Goal: Transaction & Acquisition: Download file/media

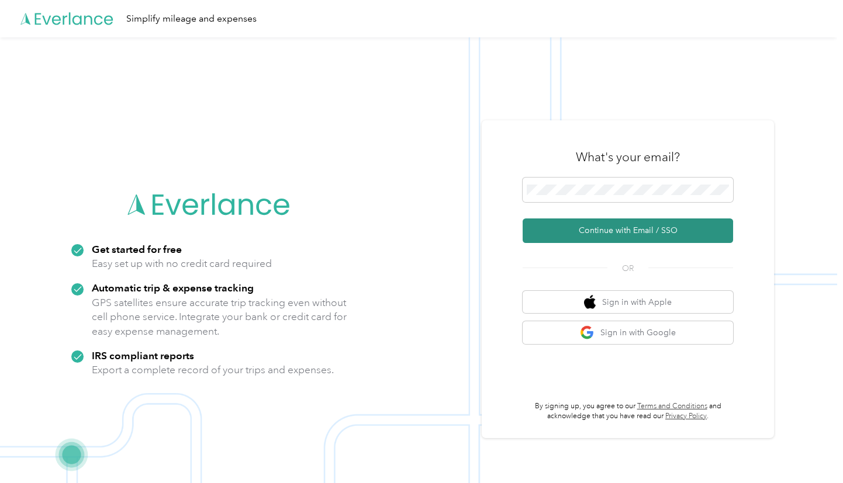
click at [569, 219] on button "Continue with Email / SSO" at bounding box center [627, 231] width 210 height 25
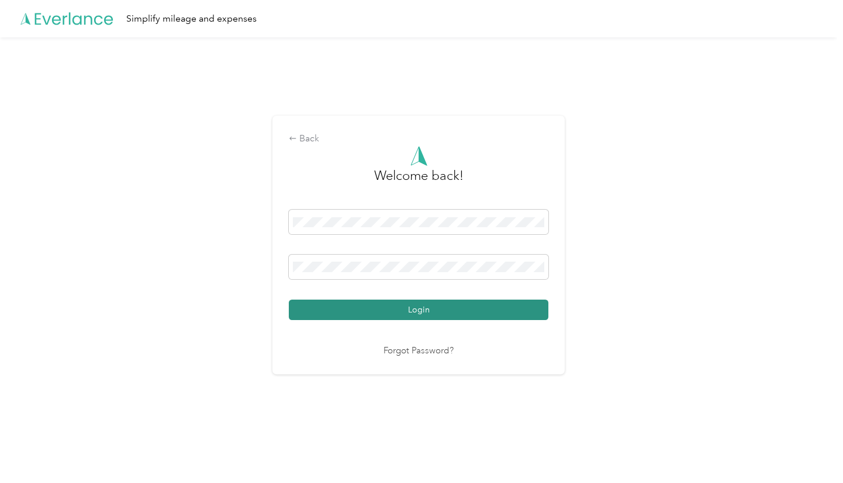
click at [395, 316] on button "Login" at bounding box center [418, 310] width 259 height 20
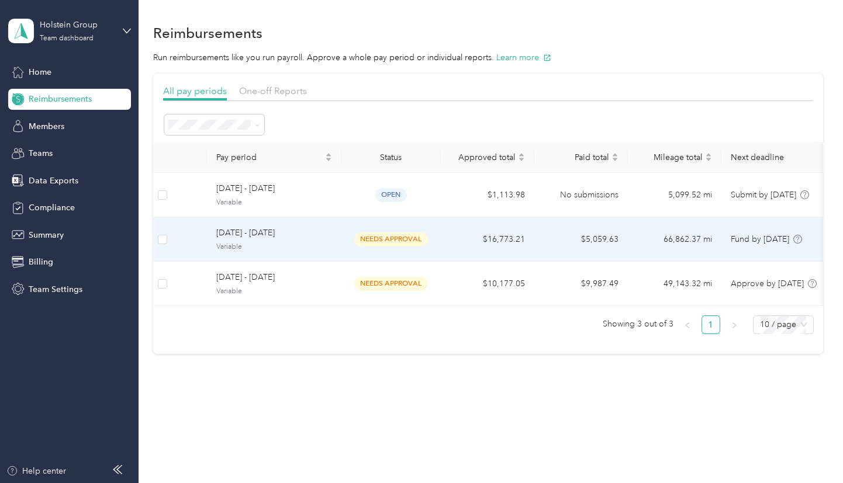
click at [497, 235] on td "$16,773.21" at bounding box center [487, 239] width 93 height 44
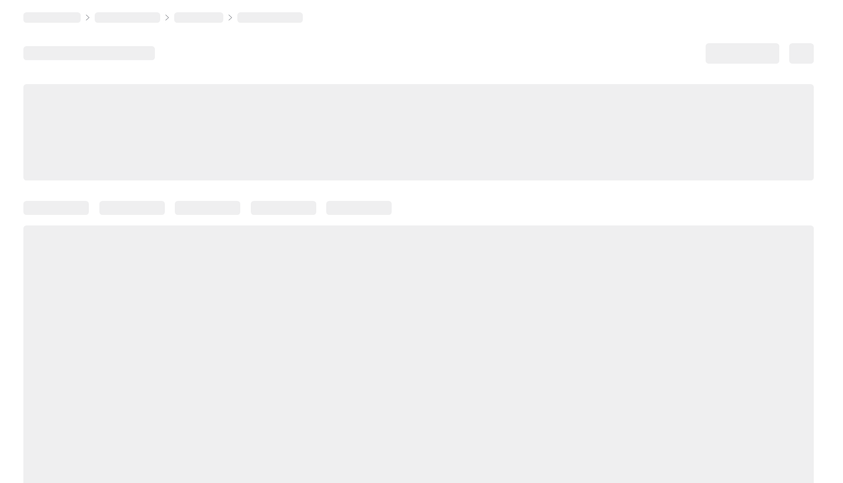
click at [497, 235] on div at bounding box center [418, 371] width 790 height 290
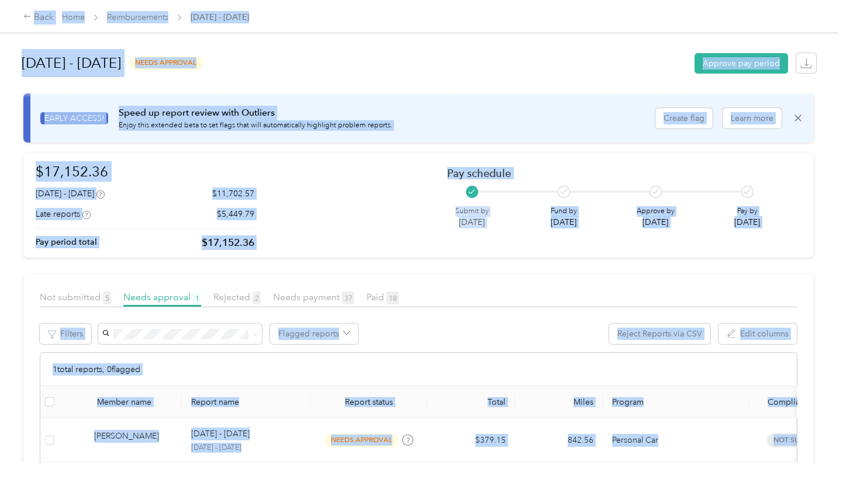
click at [380, 216] on div "$17,152.36 [DATE] - [DATE] $11,702.57 Late reports $5,449.79 Pay period total $…" at bounding box center [418, 205] width 765 height 89
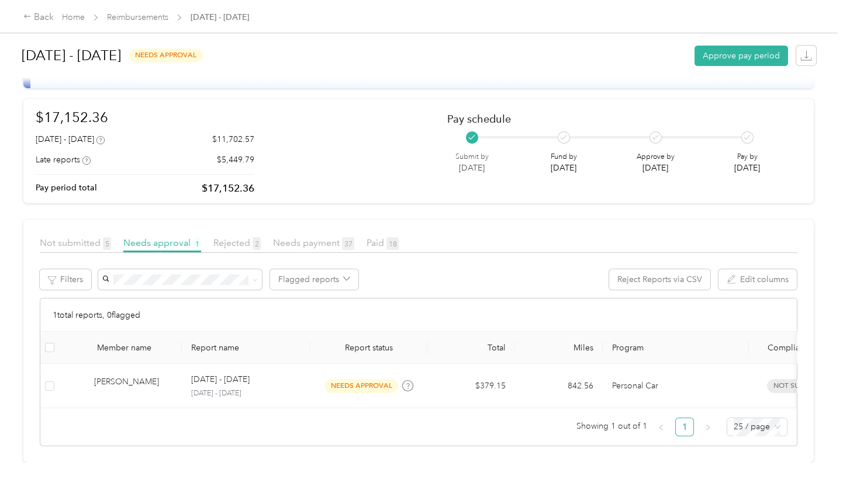
scroll to position [70, 0]
click at [292, 237] on span "Needs payment 37" at bounding box center [313, 242] width 81 height 11
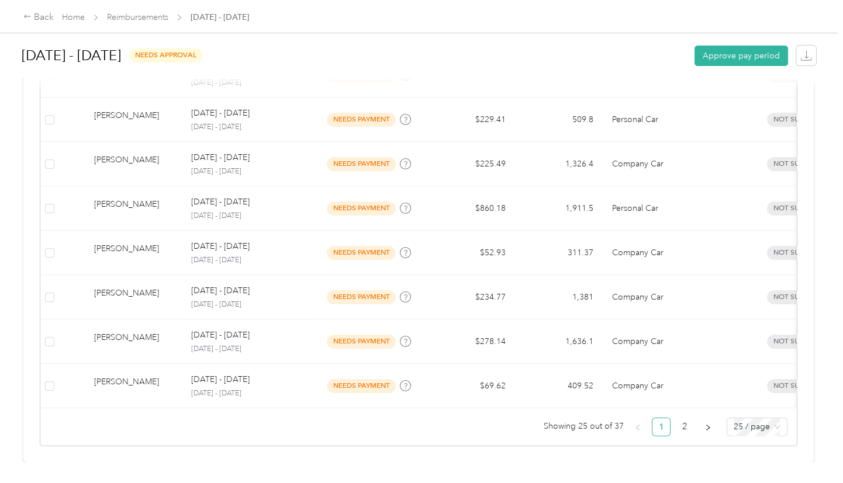
scroll to position [1134, 0]
click at [685, 421] on link "2" at bounding box center [684, 427] width 18 height 18
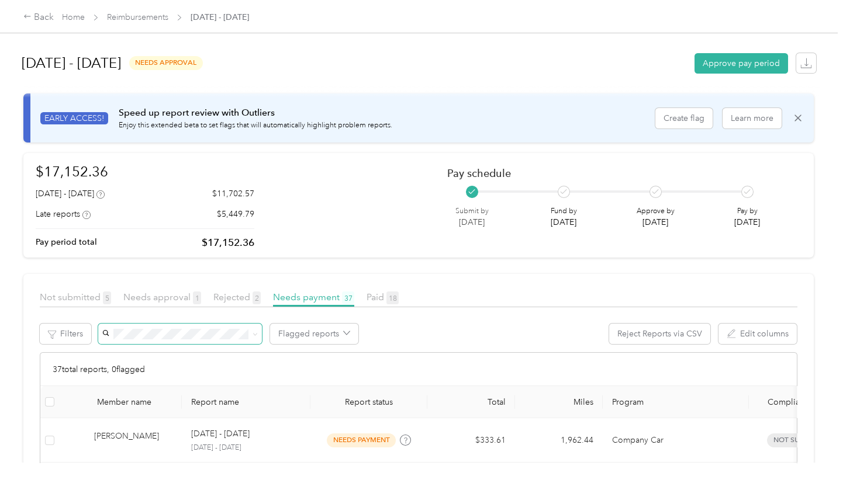
click at [186, 326] on span at bounding box center [180, 334] width 164 height 20
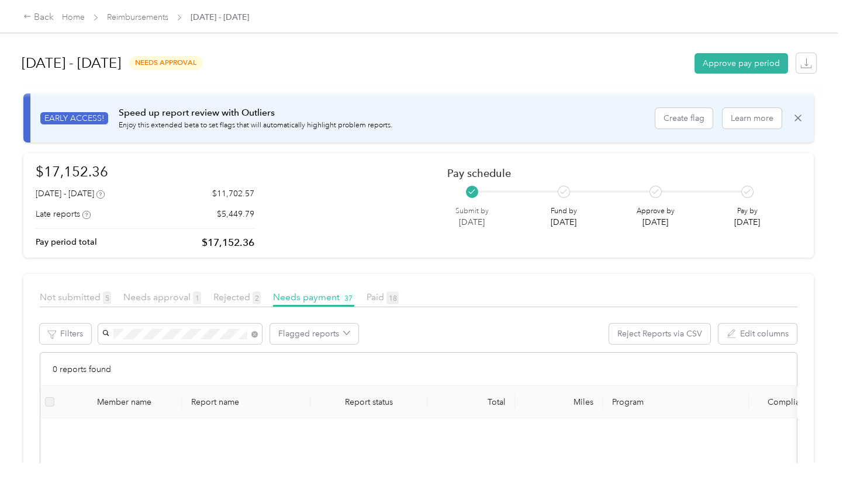
click at [175, 351] on div "[PERSON_NAME]" at bounding box center [179, 355] width 147 height 12
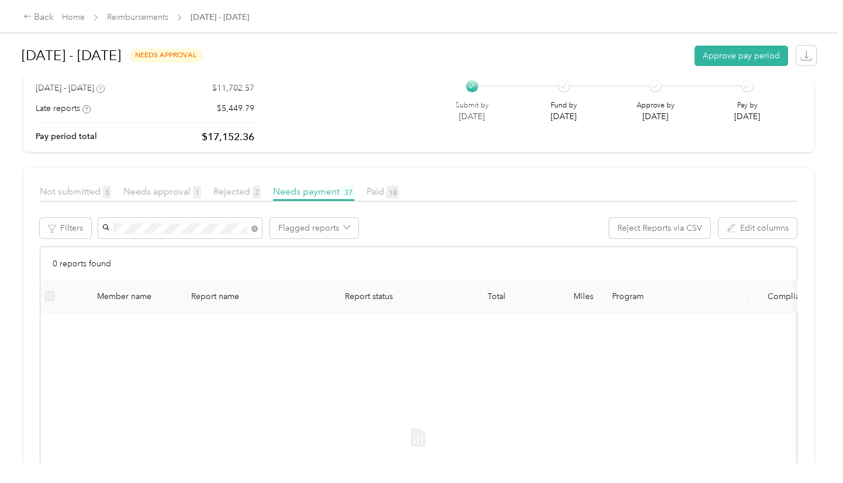
scroll to position [104, 0]
click at [174, 192] on span "Needs approval 1" at bounding box center [162, 193] width 78 height 11
click at [84, 190] on span "Not submitted 5" at bounding box center [75, 193] width 71 height 11
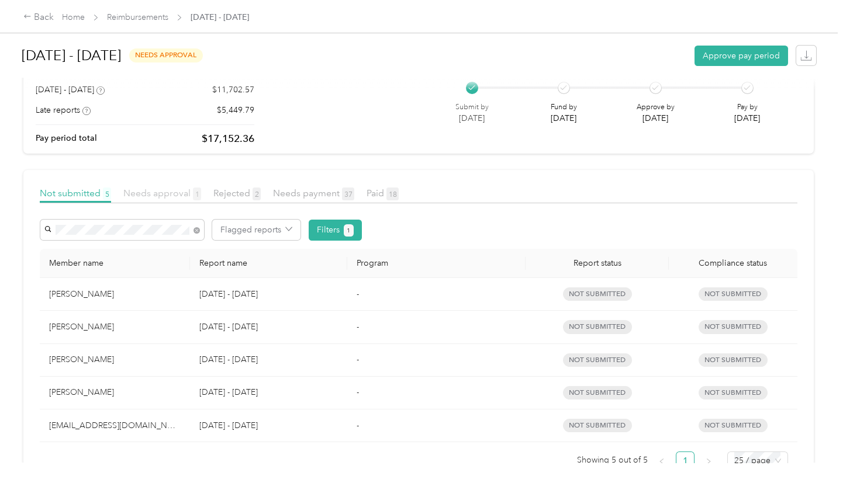
click at [145, 195] on span "Needs approval 1" at bounding box center [162, 193] width 78 height 11
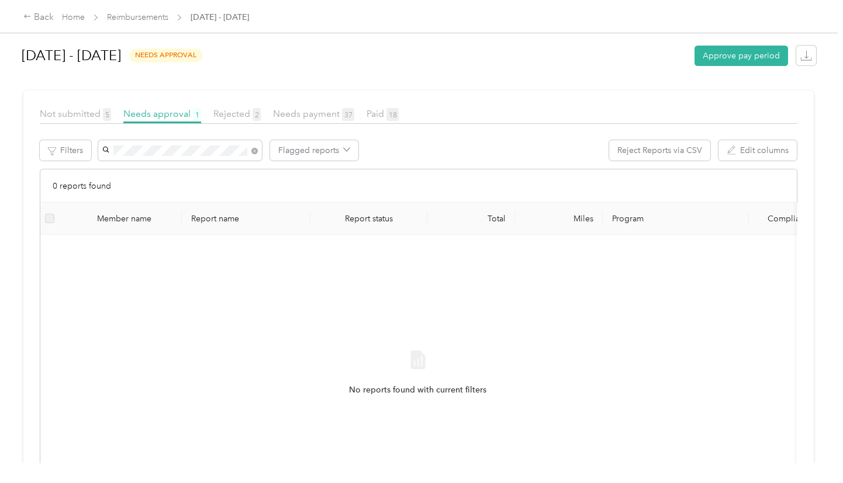
scroll to position [209, 0]
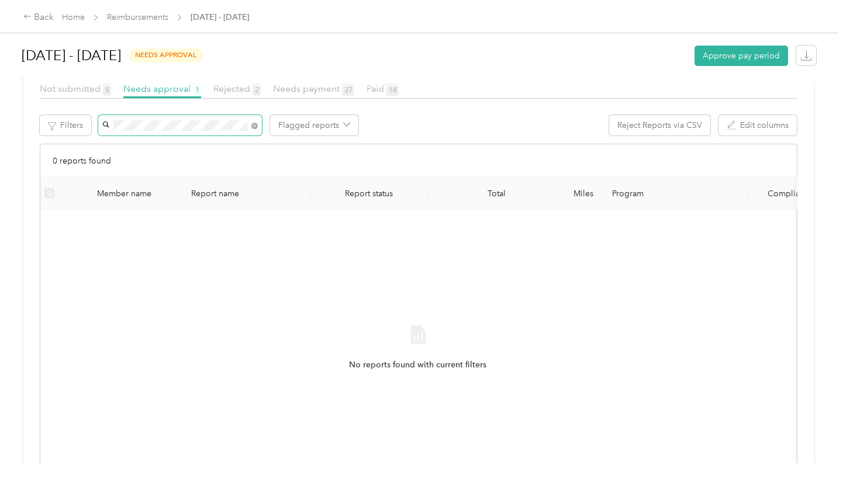
click at [248, 127] on span at bounding box center [252, 125] width 11 height 12
click at [253, 126] on section "[DATE] - [DATE] needs approval Approve pay period EARLY ACCESS! Speed up report…" at bounding box center [418, 178] width 790 height 692
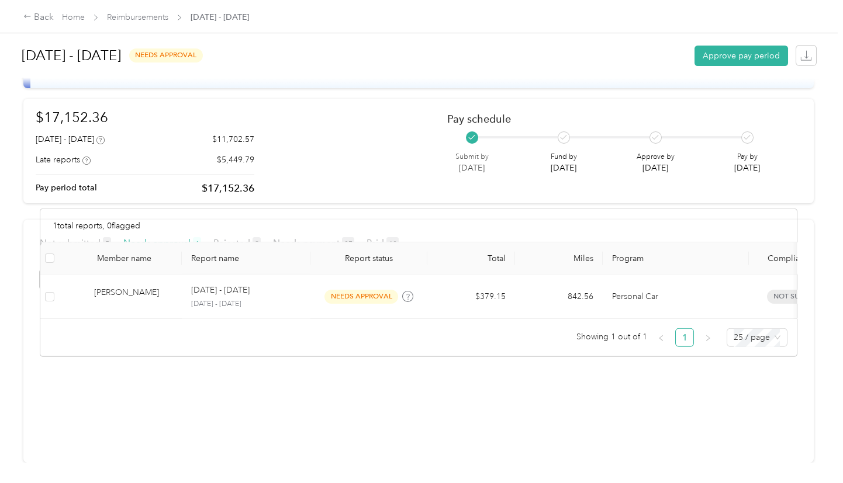
scroll to position [70, 0]
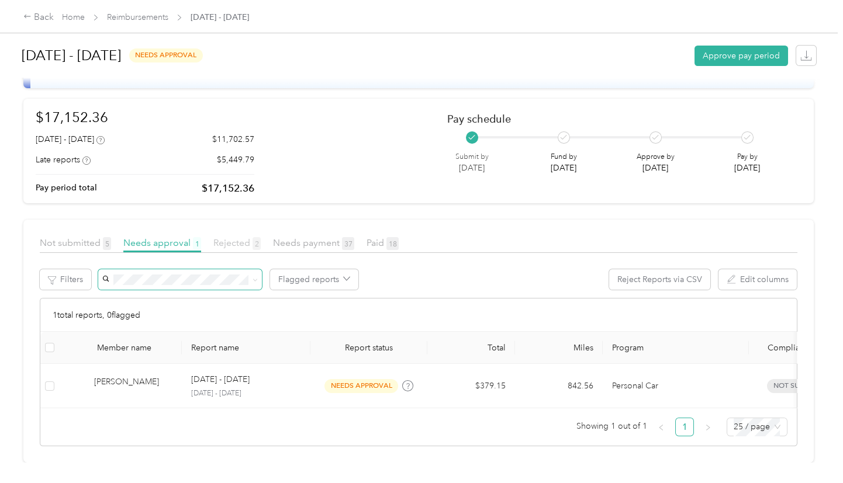
drag, startPoint x: 241, startPoint y: 236, endPoint x: 234, endPoint y: 231, distance: 8.8
click at [241, 237] on div "Not submitted 5 Needs approval 1 Rejected 2 Needs payment 37 Paid 18" at bounding box center [418, 247] width 757 height 23
click at [234, 237] on span "Rejected 2" at bounding box center [236, 242] width 47 height 11
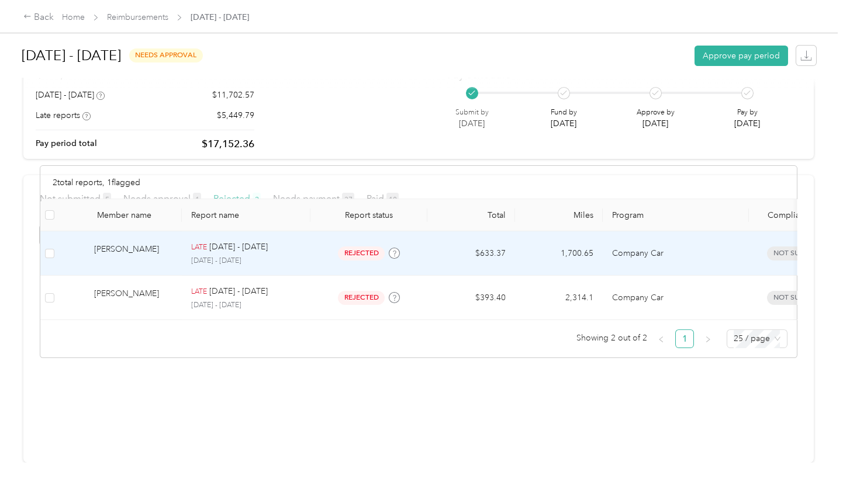
scroll to position [114, 0]
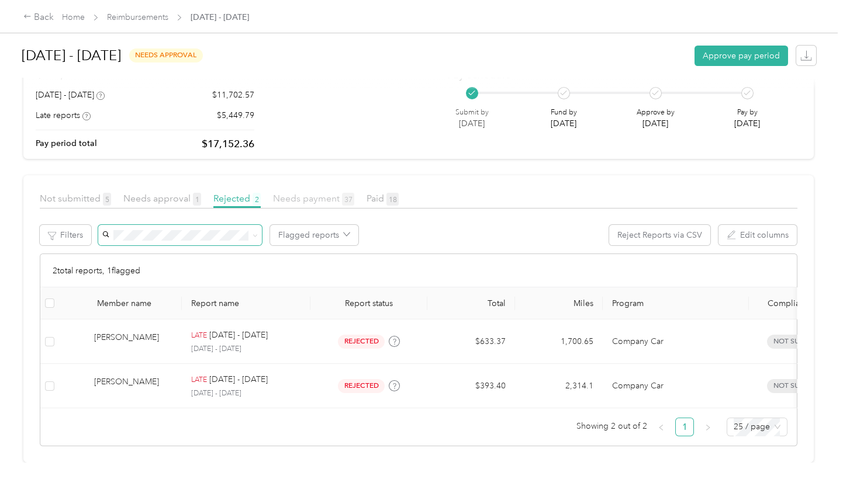
click at [306, 193] on span "Needs payment 37" at bounding box center [313, 198] width 81 height 11
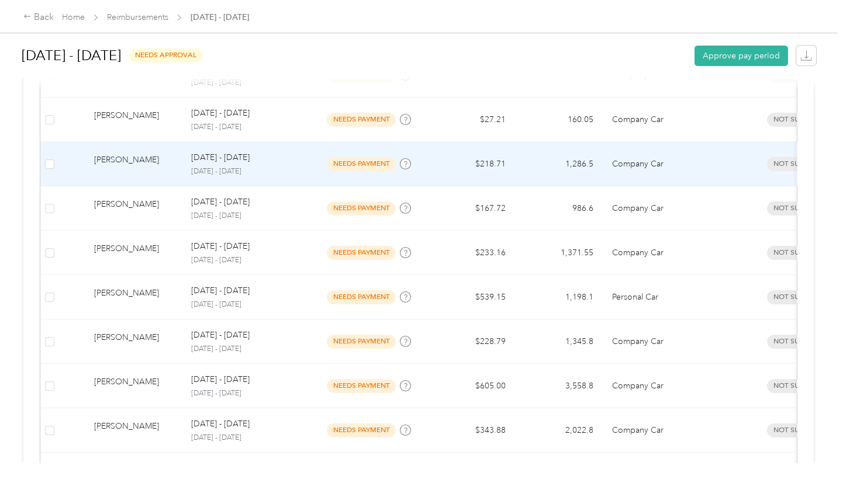
scroll to position [730, 0]
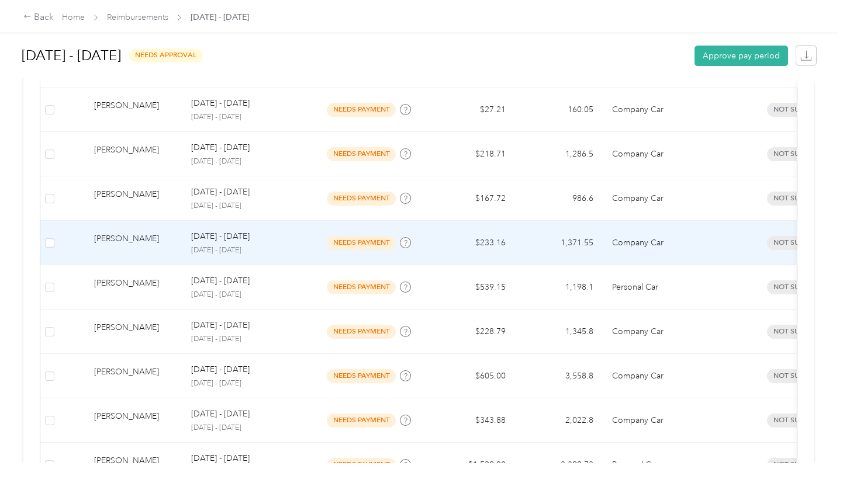
click at [533, 240] on td "1,371.55" at bounding box center [559, 243] width 88 height 44
click at [533, 483] on div at bounding box center [418, 483] width 837 height 0
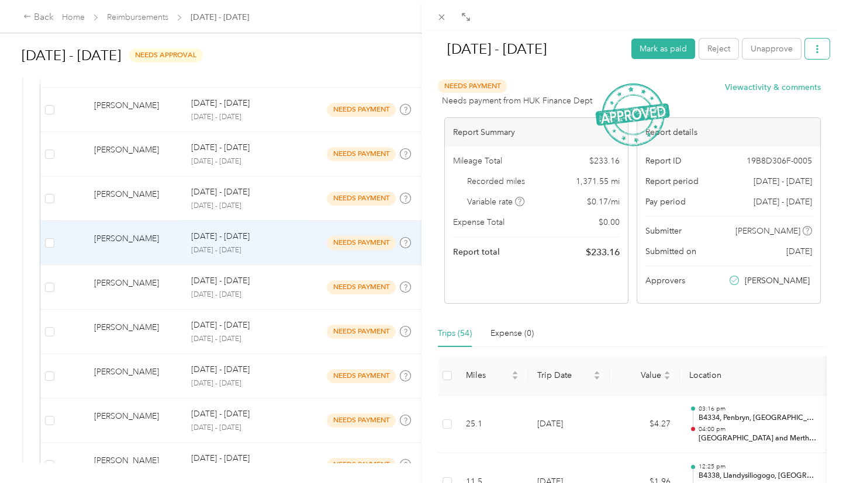
click at [813, 48] on icon "button" at bounding box center [817, 49] width 8 height 8
click at [777, 91] on span "Download" at bounding box center [776, 91] width 39 height 12
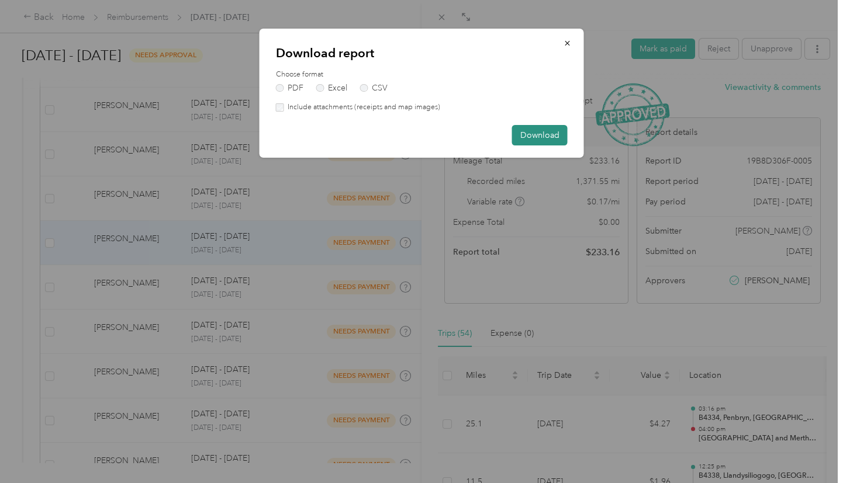
click at [545, 137] on button "Download" at bounding box center [540, 135] width 56 height 20
